Goal: Task Accomplishment & Management: Use online tool/utility

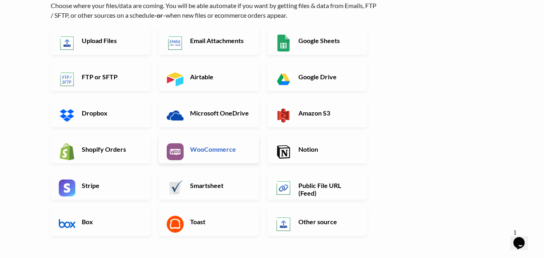
scroll to position [81, 0]
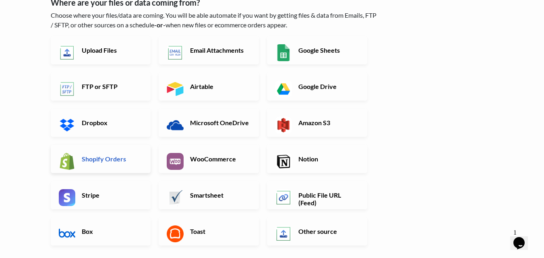
click at [102, 160] on h6 "Shopify Orders" at bounding box center [111, 159] width 63 height 8
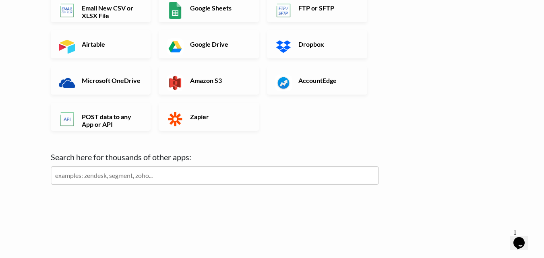
scroll to position [75, 0]
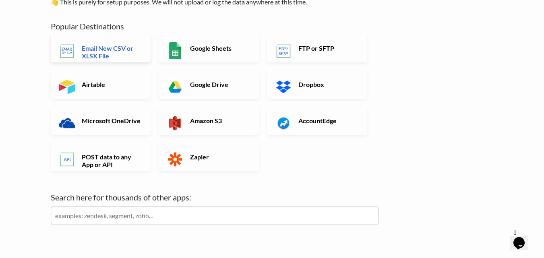
click at [111, 54] on h6 "Email New CSV or XLSX File" at bounding box center [111, 51] width 63 height 15
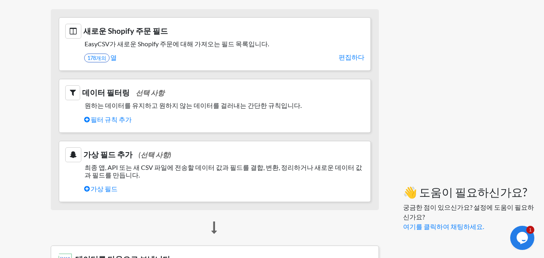
scroll to position [19, 0]
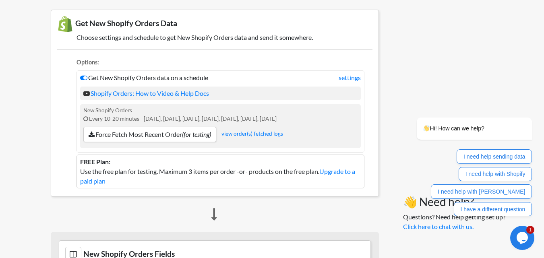
scroll to position [66, 0]
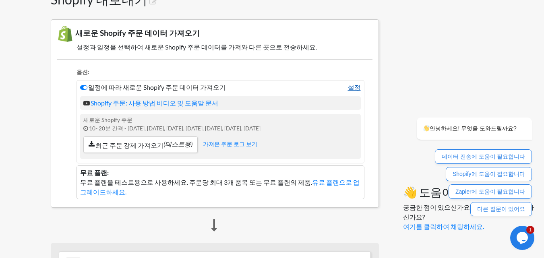
click at [356, 87] on font "설정" at bounding box center [354, 87] width 13 height 8
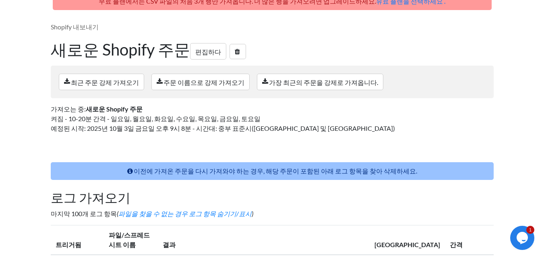
scroll to position [102, 0]
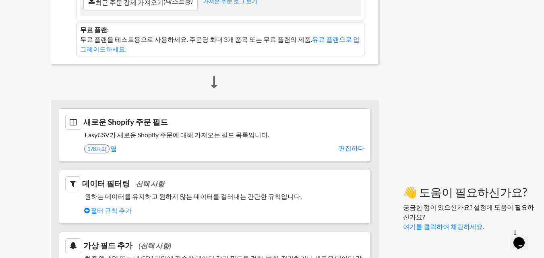
scroll to position [99, 0]
